Goal: Transaction & Acquisition: Purchase product/service

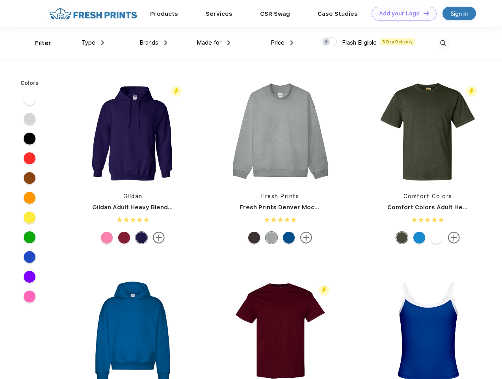
click at [402, 13] on link "Add your Logo Design Tool" at bounding box center [404, 14] width 65 height 14
click at [0, 0] on div "Design Tool" at bounding box center [0, 0] width 0 height 0
click at [423, 13] on link "Add your Logo Design Tool" at bounding box center [404, 14] width 65 height 14
click at [38, 43] on div "Filter" at bounding box center [43, 43] width 16 height 9
click at [93, 43] on span "Type" at bounding box center [89, 42] width 14 height 7
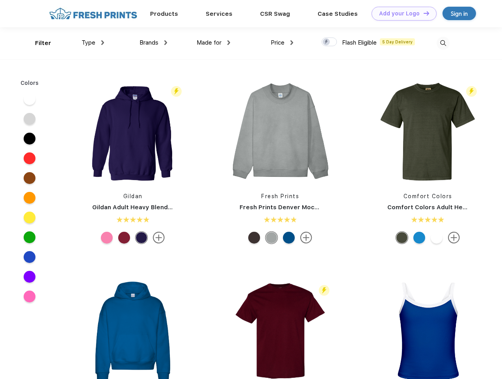
click at [153, 43] on span "Brands" at bounding box center [149, 42] width 19 height 7
click at [214, 43] on span "Made for" at bounding box center [209, 42] width 25 height 7
click at [282, 43] on span "Price" at bounding box center [278, 42] width 14 height 7
click at [330, 42] on div at bounding box center [329, 41] width 15 height 9
click at [327, 42] on input "checkbox" at bounding box center [324, 39] width 5 height 5
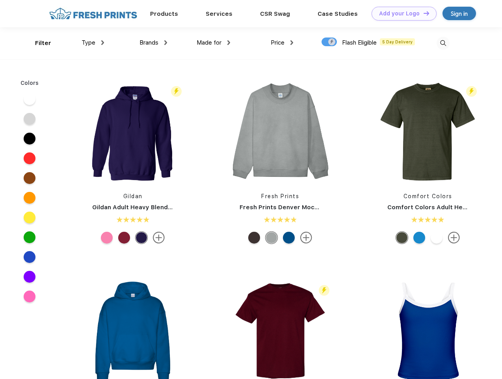
click at [443, 43] on img at bounding box center [443, 43] width 13 height 13
